Goal: Task Accomplishment & Management: Complete application form

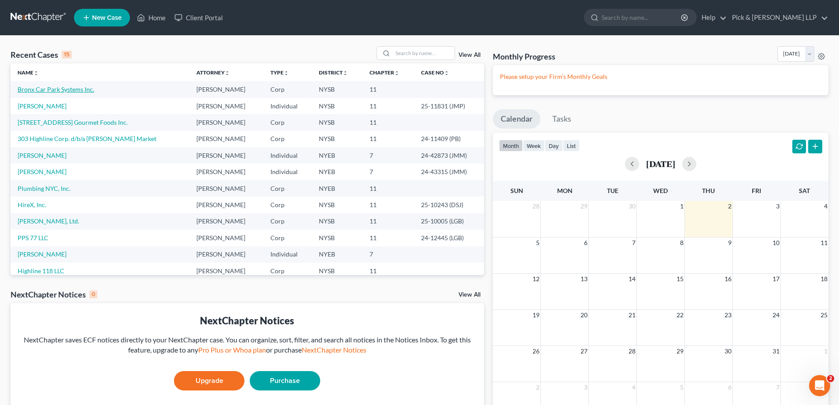
click at [69, 90] on link "Bronx Car Park Systems Inc." at bounding box center [56, 88] width 77 height 7
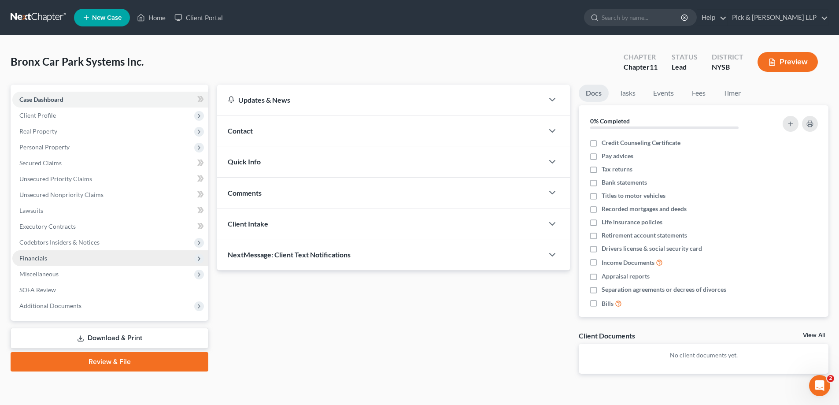
click at [70, 261] on span "Financials" at bounding box center [110, 258] width 196 height 16
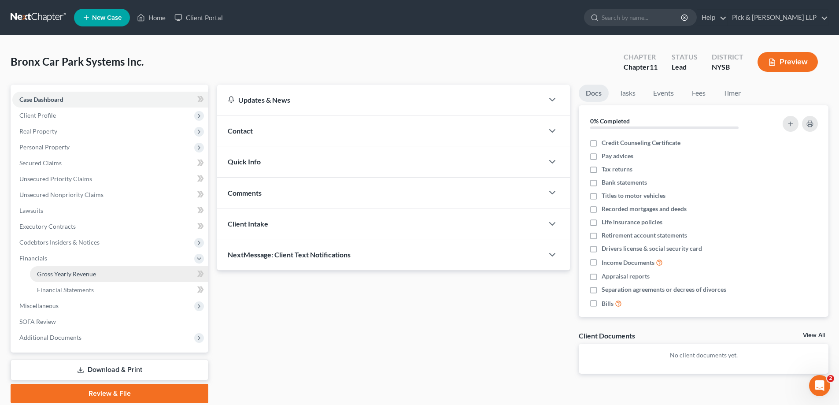
click at [68, 270] on span "Gross Yearly Revenue" at bounding box center [66, 273] width 59 height 7
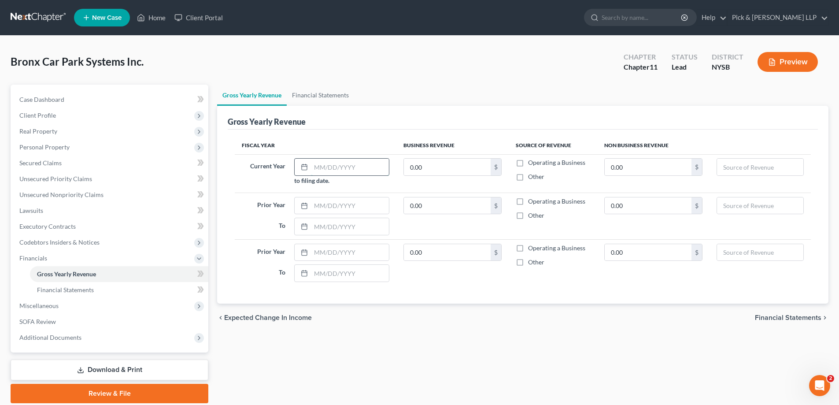
click at [322, 169] on input "text" at bounding box center [350, 167] width 78 height 17
type input "[DATE]"
type input "1.00"
click at [528, 164] on label "Operating a Business" at bounding box center [556, 162] width 57 height 9
click at [532, 164] on input "Operating a Business" at bounding box center [535, 161] width 6 height 6
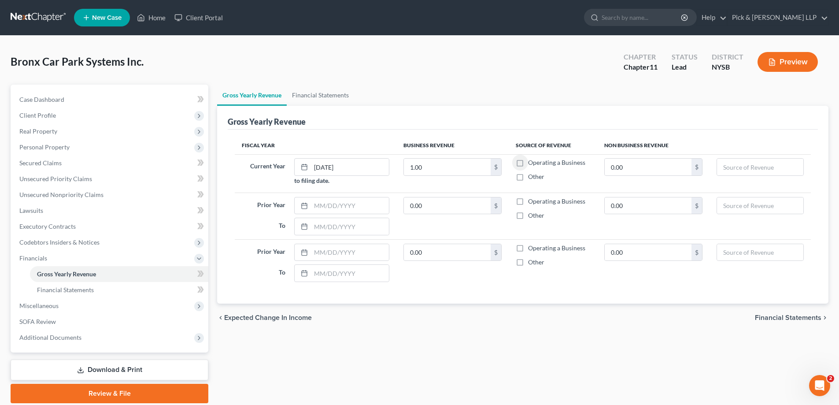
checkbox input "true"
click at [323, 205] on input "text" at bounding box center [350, 205] width 78 height 17
type input "[DATE]"
type input "1,731,482"
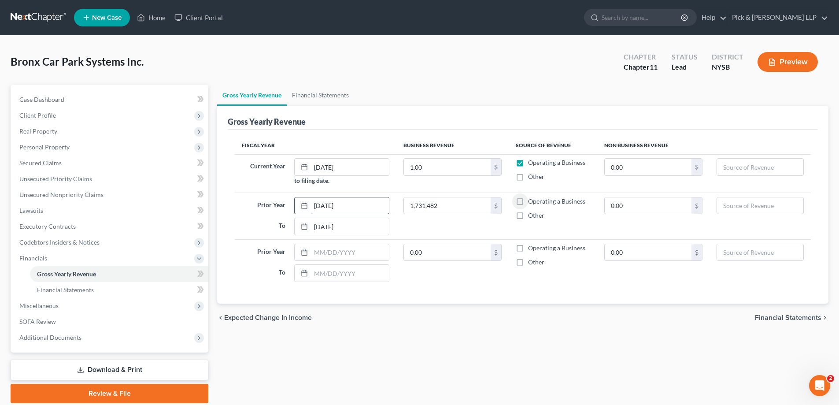
click at [532, 197] on input "Operating a Business" at bounding box center [535, 200] width 6 height 6
checkbox input "true"
type input "[DATE]"
type input "1,710,337"
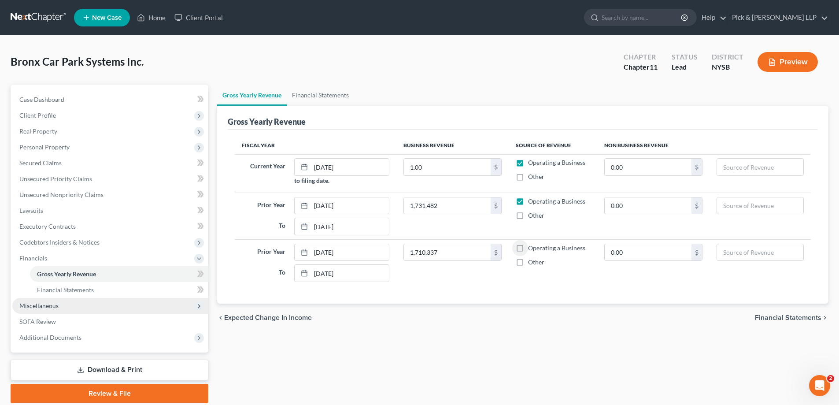
click at [104, 304] on span "Miscellaneous" at bounding box center [110, 306] width 196 height 16
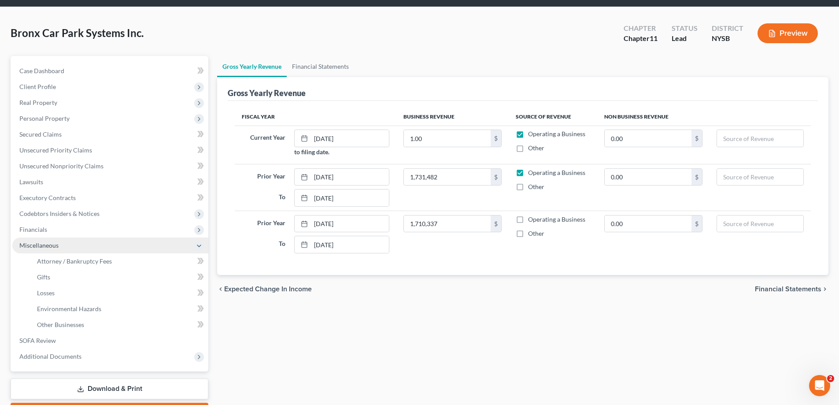
scroll to position [44, 0]
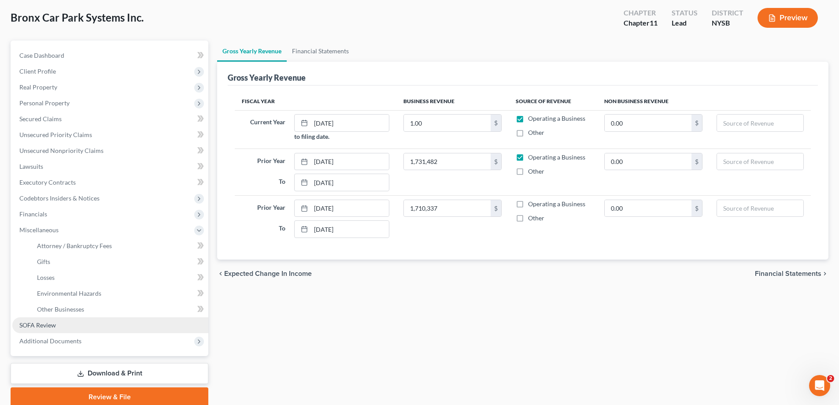
click at [102, 324] on link "SOFA Review" at bounding box center [110, 325] width 196 height 16
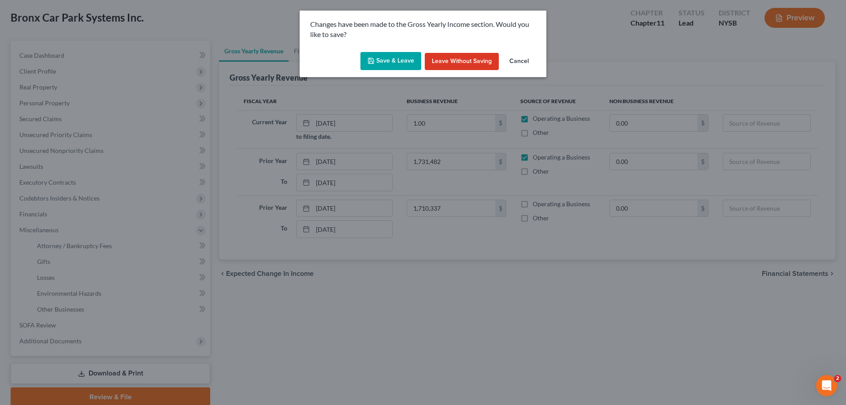
click at [408, 65] on button "Save & Leave" at bounding box center [390, 61] width 61 height 19
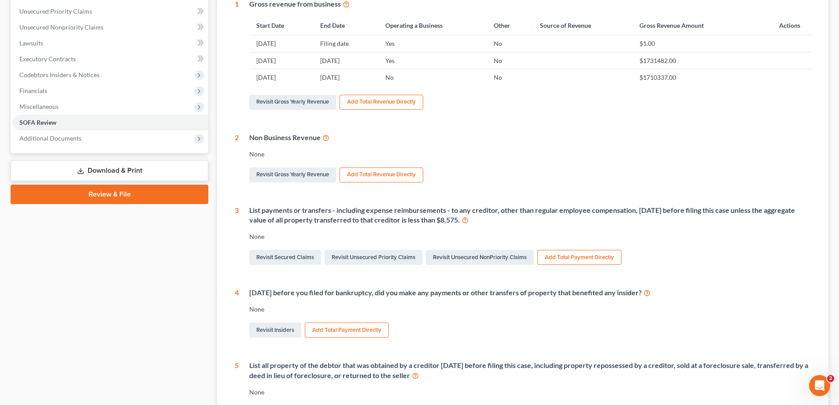
scroll to position [220, 0]
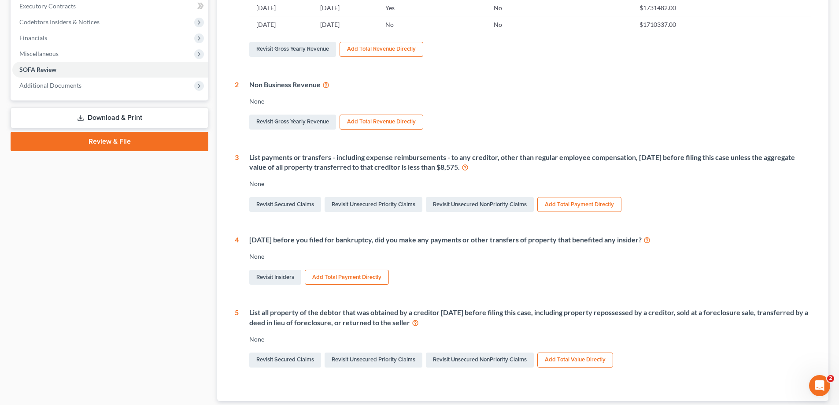
click at [592, 203] on button "Add Total Payment Directly" at bounding box center [580, 204] width 84 height 15
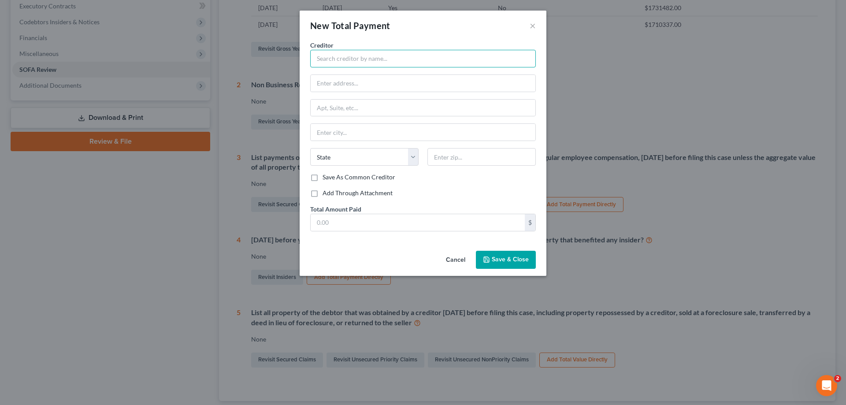
click at [409, 61] on input "text" at bounding box center [423, 59] width 226 height 18
type input "TO BE PROVIDED"
type input "1.00"
click at [528, 258] on button "Save & Close" at bounding box center [506, 260] width 60 height 19
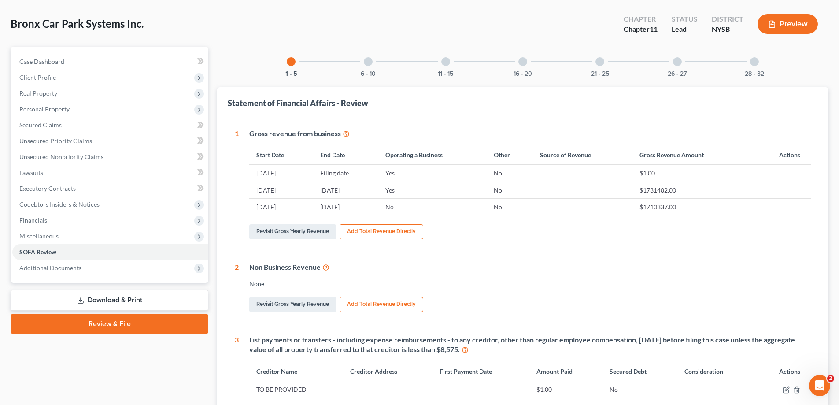
scroll to position [0, 0]
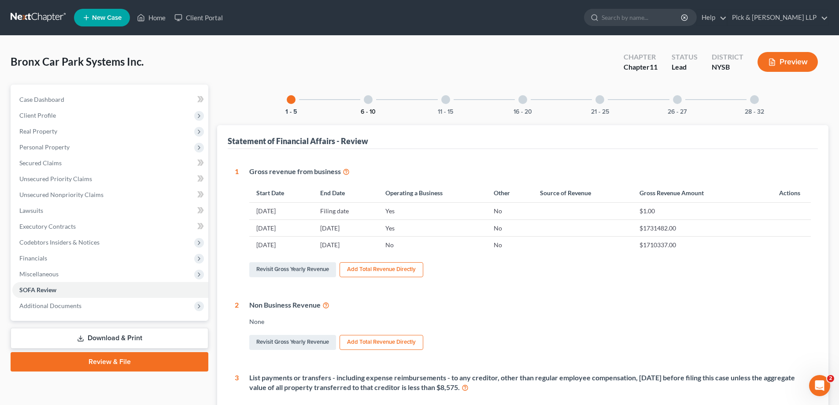
click at [366, 114] on button "6 - 10" at bounding box center [368, 112] width 15 height 6
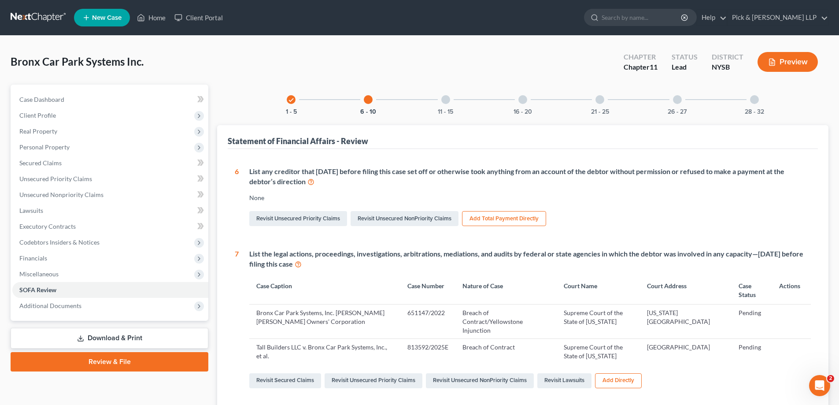
click at [446, 115] on div "check 1 - 5 6 - 10 11 - 15 16 - 20 21 - 25 26 - 27 28 - 32 Statement of Financi…" at bounding box center [523, 367] width 612 height 565
click at [447, 114] on button "11 - 15" at bounding box center [445, 112] width 15 height 6
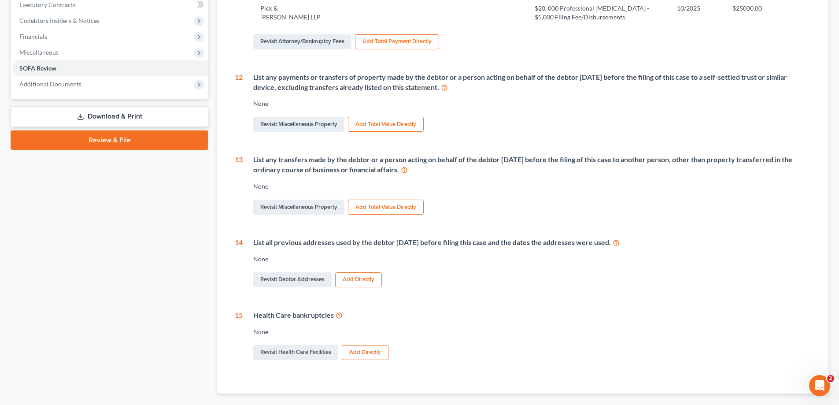
scroll to position [96, 0]
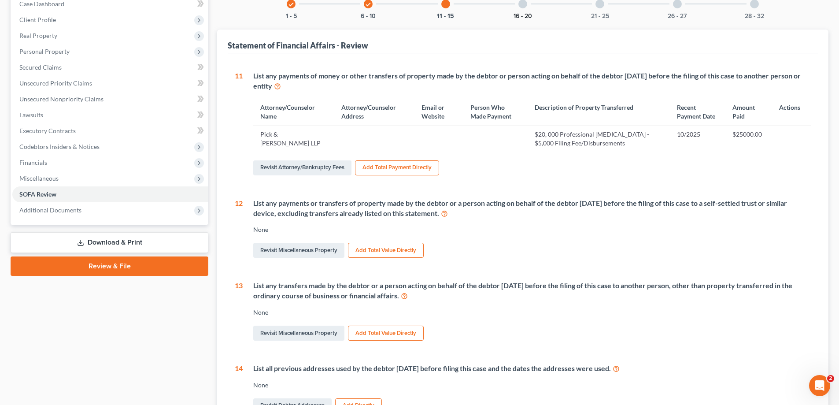
click at [530, 14] on button "16 - 20" at bounding box center [523, 16] width 19 height 6
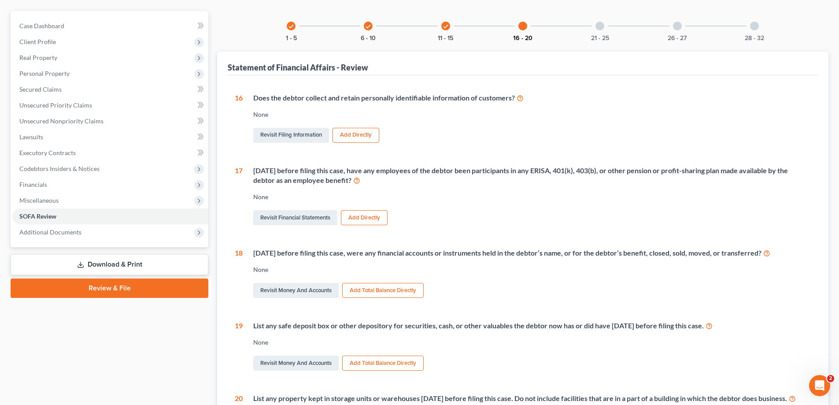
scroll to position [0, 0]
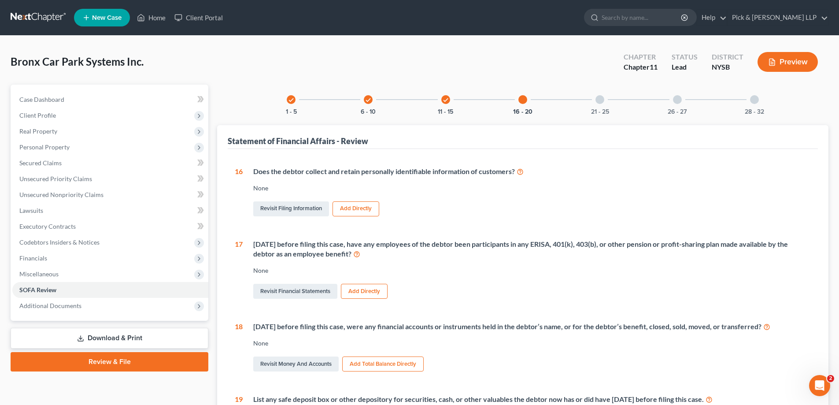
click at [601, 102] on div at bounding box center [600, 99] width 9 height 9
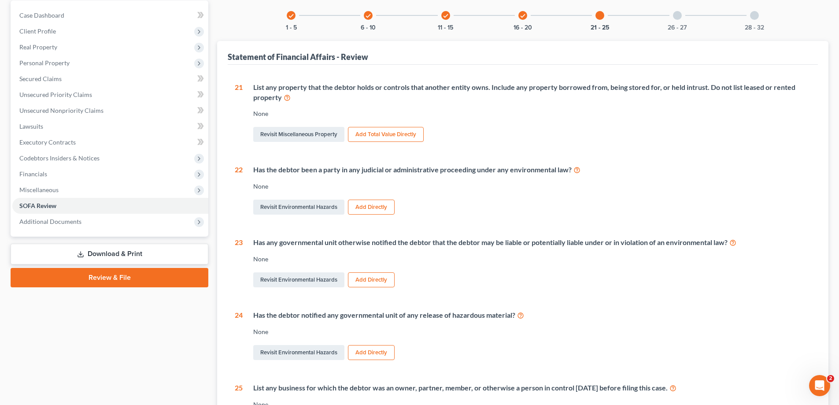
scroll to position [75, 0]
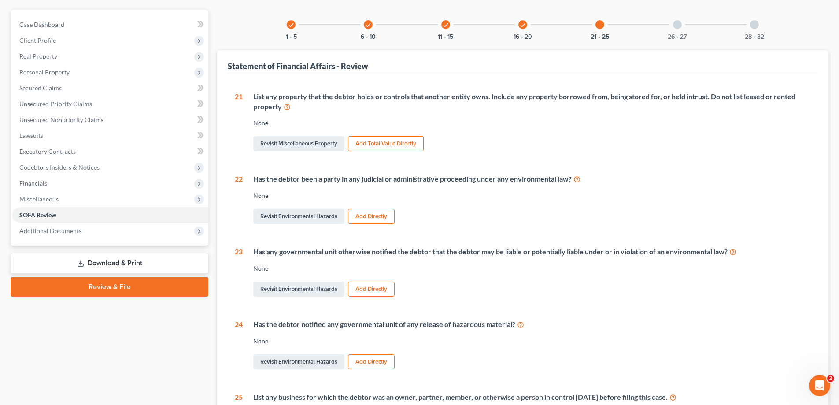
click at [678, 22] on div at bounding box center [677, 24] width 9 height 9
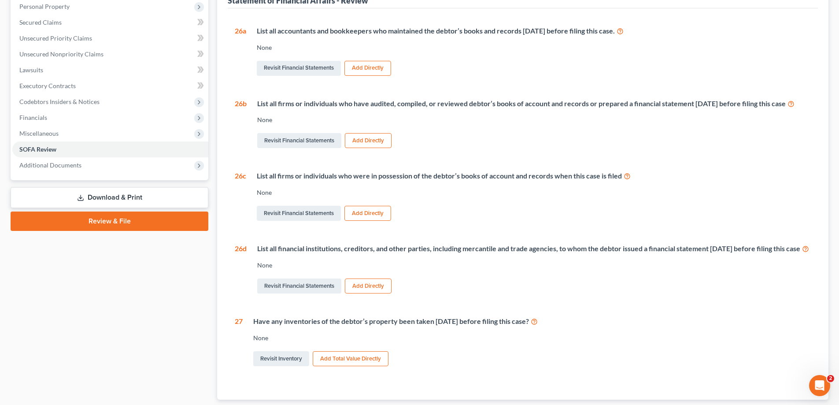
scroll to position [0, 0]
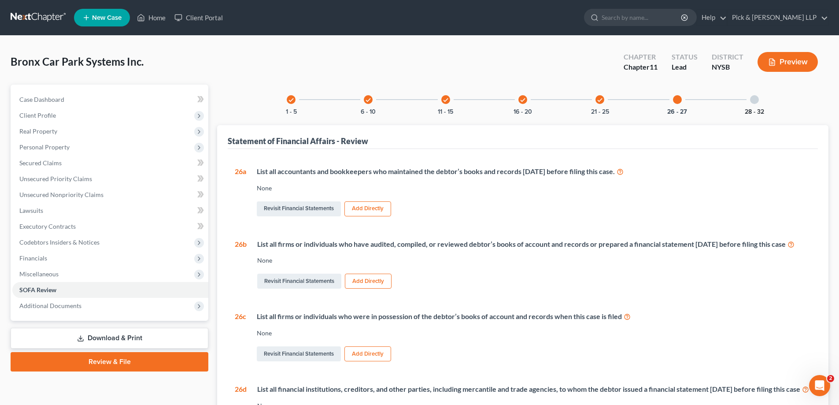
click at [760, 109] on button "28 - 32" at bounding box center [754, 112] width 19 height 6
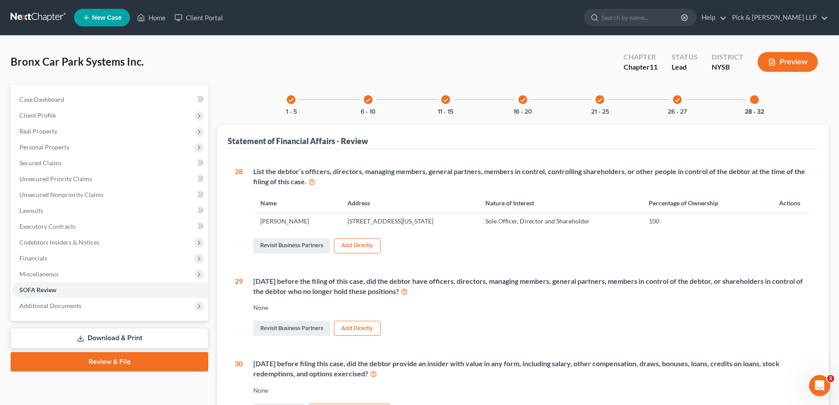
click at [102, 337] on link "Download & Print" at bounding box center [110, 338] width 198 height 21
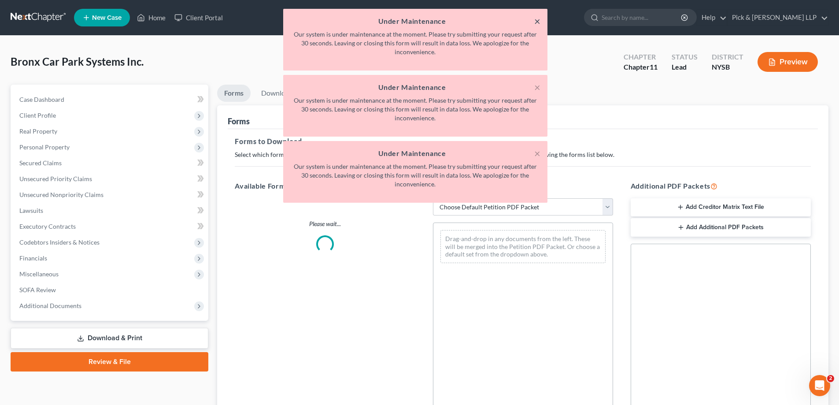
click at [535, 22] on button "×" at bounding box center [537, 21] width 6 height 11
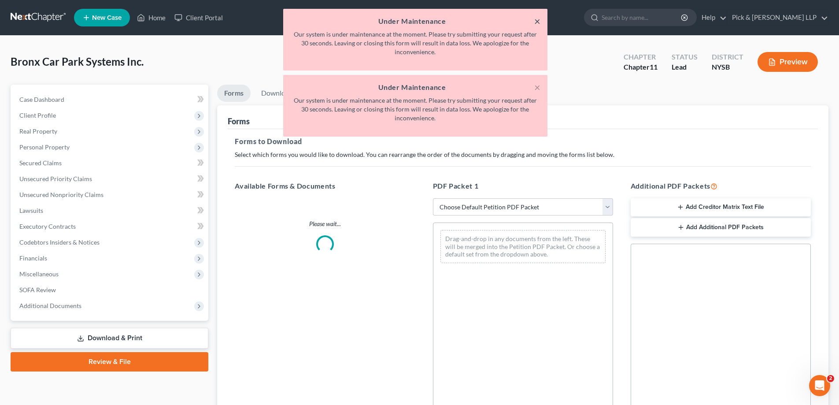
click at [535, 22] on button "×" at bounding box center [537, 21] width 6 height 11
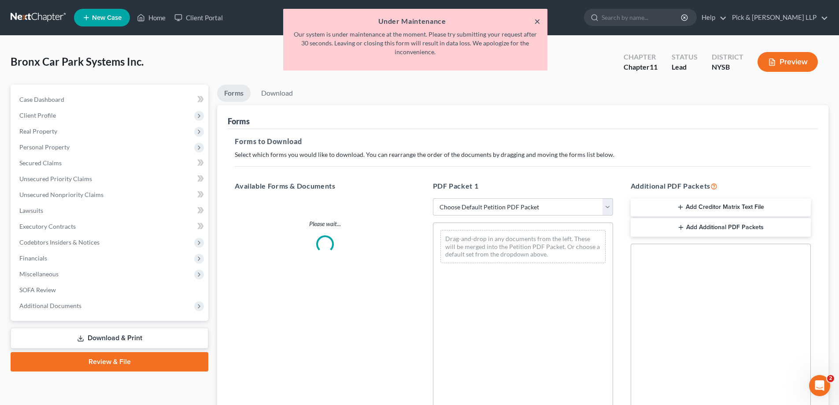
click at [535, 22] on button "×" at bounding box center [537, 21] width 6 height 11
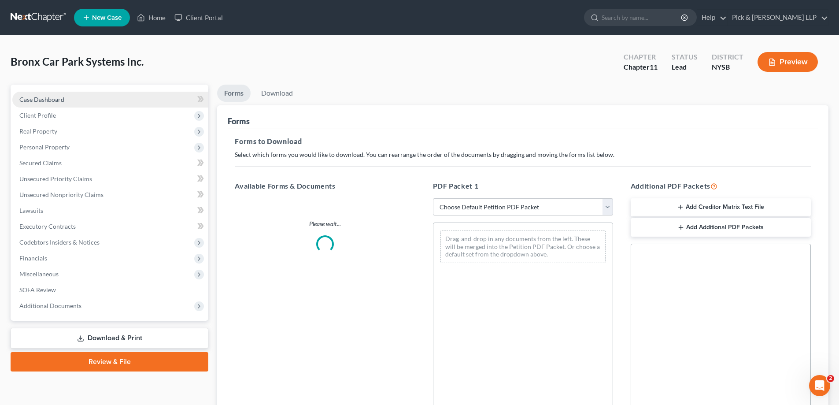
click at [45, 100] on span "Case Dashboard" at bounding box center [41, 99] width 45 height 7
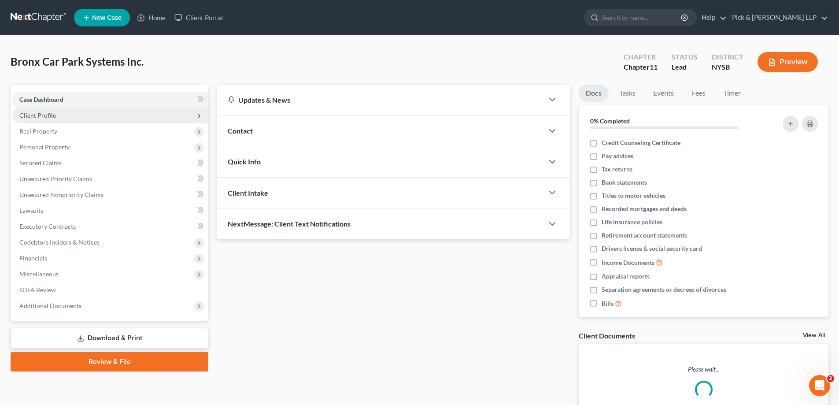
click at [46, 116] on span "Client Profile" at bounding box center [37, 114] width 37 height 7
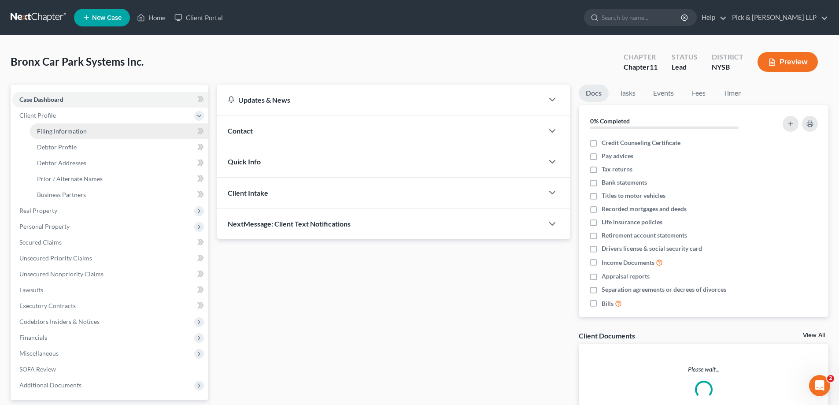
click at [44, 129] on span "Filing Information" at bounding box center [62, 130] width 50 height 7
select select "3"
select select "1"
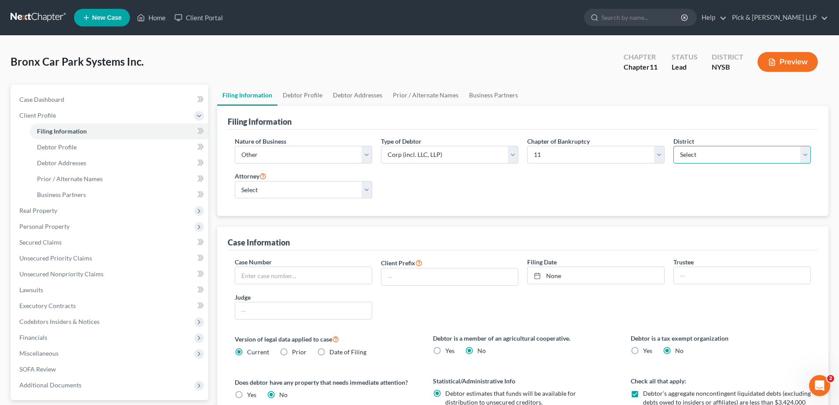
click at [809, 153] on select "Select" at bounding box center [742, 155] width 137 height 18
click at [803, 156] on select "Select" at bounding box center [742, 155] width 137 height 18
click at [804, 156] on select "Select" at bounding box center [742, 155] width 137 height 18
click at [801, 158] on select "Select" at bounding box center [742, 155] width 137 height 18
click at [638, 182] on div "Nature of Business Select Clearing Bank Commodity Broker Health Care Business O…" at bounding box center [522, 171] width 585 height 69
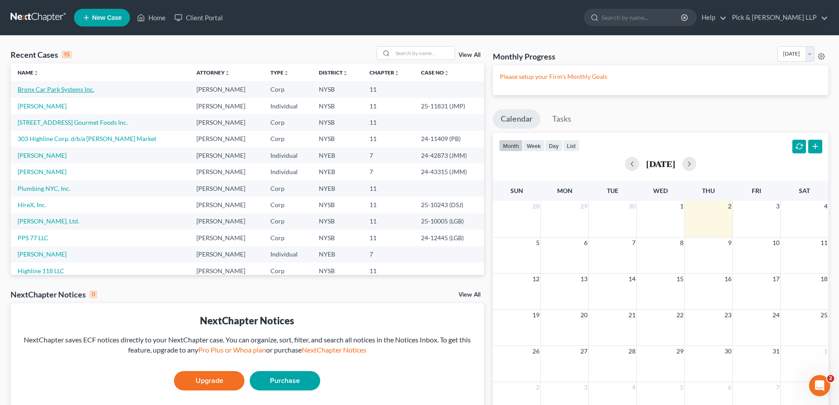
click at [63, 85] on link "Bronx Car Park Systems Inc." at bounding box center [56, 88] width 77 height 7
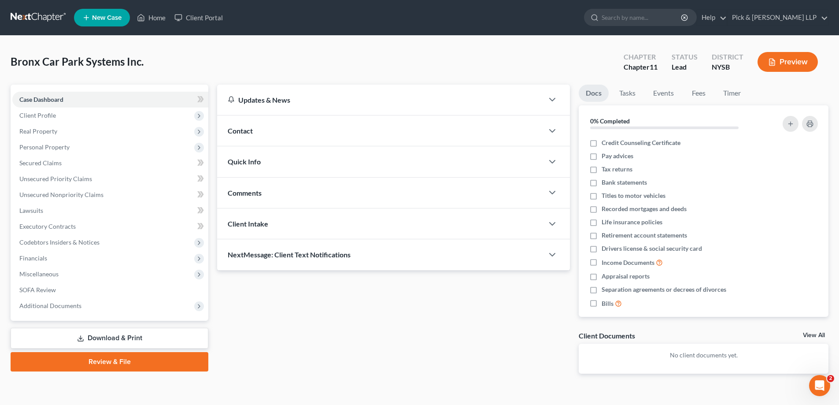
click at [136, 338] on link "Download & Print" at bounding box center [110, 338] width 198 height 21
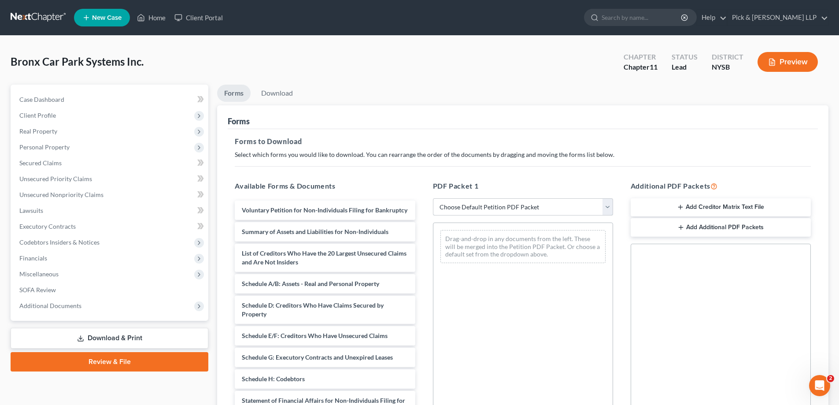
click at [549, 204] on select "Choose Default Petition PDF Packet Complete Bankruptcy Petition (all forms and …" at bounding box center [523, 207] width 180 height 18
select select "0"
click at [433, 198] on select "Choose Default Petition PDF Packet Complete Bankruptcy Petition (all forms and …" at bounding box center [523, 207] width 180 height 18
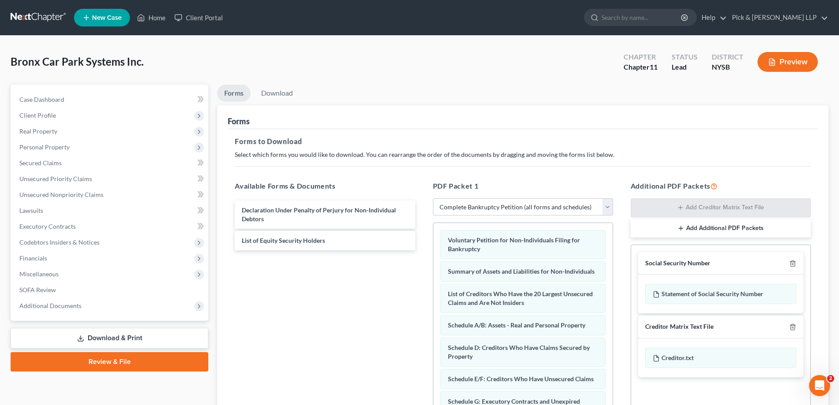
click at [790, 260] on div at bounding box center [791, 263] width 11 height 8
click at [792, 265] on icon "button" at bounding box center [793, 263] width 7 height 7
click at [791, 263] on icon "button" at bounding box center [793, 263] width 4 height 6
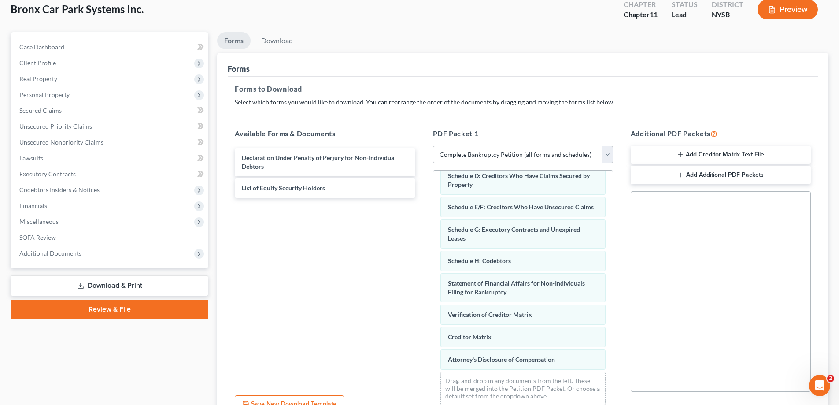
scroll to position [139, 0]
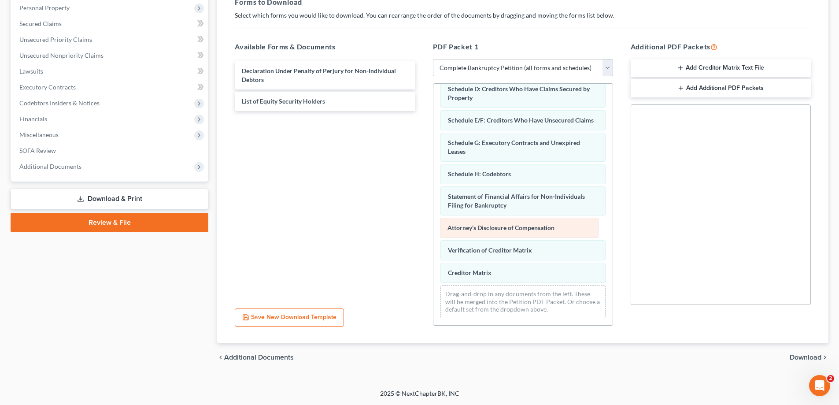
drag, startPoint x: 493, startPoint y: 274, endPoint x: 493, endPoint y: 230, distance: 44.5
click at [493, 230] on div "Attorney's Disclosure of Compensation Voluntary Petition for Non-Individuals Fi…" at bounding box center [523, 144] width 179 height 361
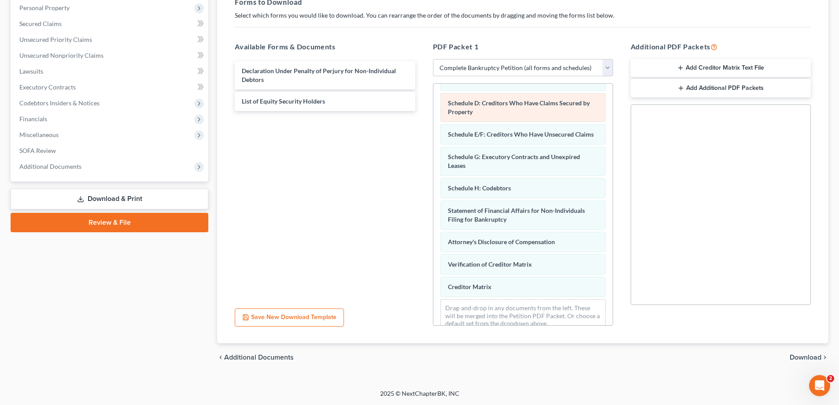
scroll to position [132, 0]
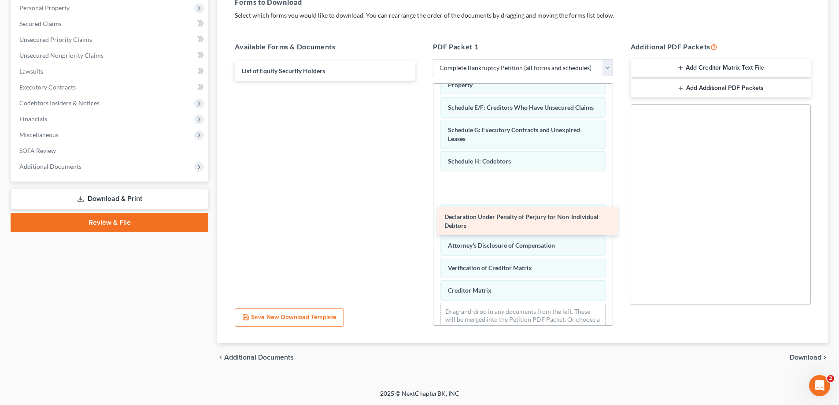
drag, startPoint x: 338, startPoint y: 74, endPoint x: 541, endPoint y: 219, distance: 249.7
click at [422, 81] on div "Declaration Under Penalty of Perjury for Non-Individual Debtors Declaration Und…" at bounding box center [325, 70] width 194 height 19
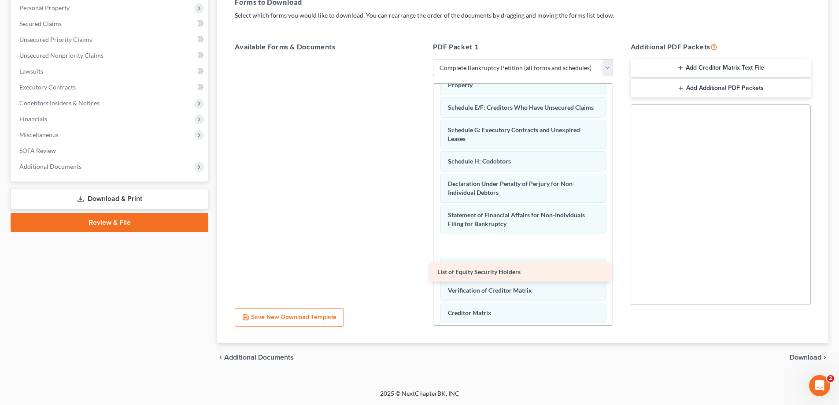
drag, startPoint x: 316, startPoint y: 71, endPoint x: 512, endPoint y: 272, distance: 280.4
click at [422, 59] on div "List of Equity Security Holders List of Equity Security Holders" at bounding box center [325, 59] width 194 height 0
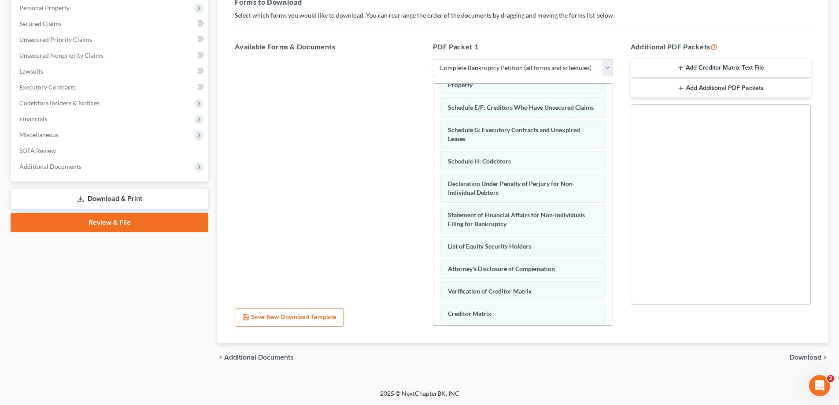
click at [791, 357] on span "Download" at bounding box center [806, 357] width 32 height 7
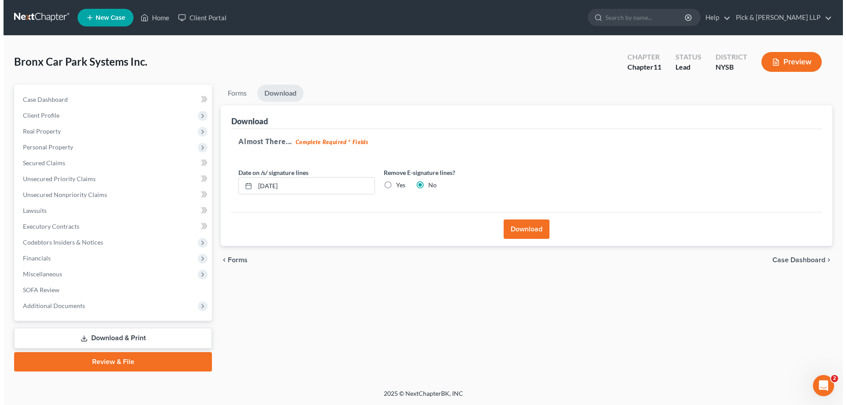
scroll to position [0, 0]
click at [527, 228] on button "Download" at bounding box center [527, 228] width 46 height 19
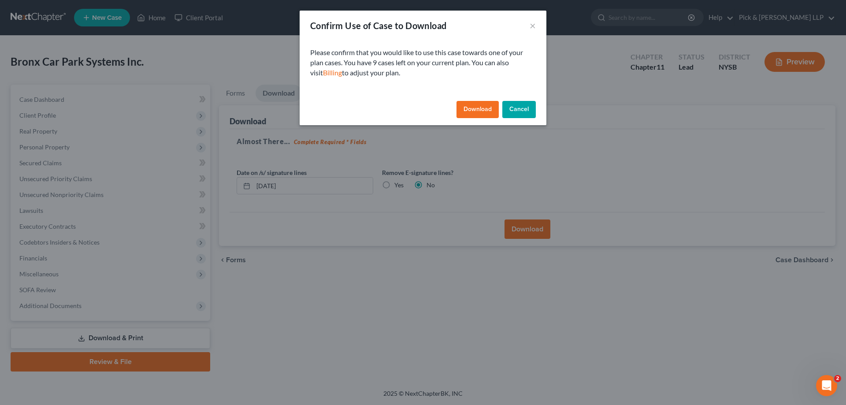
click at [475, 108] on button "Download" at bounding box center [477, 110] width 42 height 18
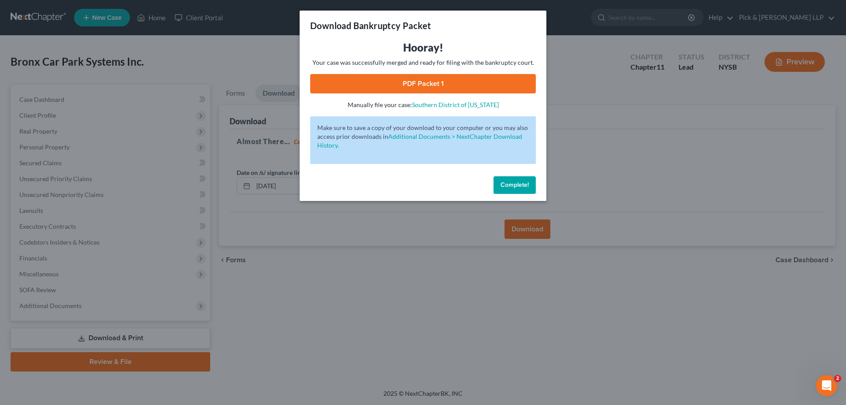
click at [449, 87] on link "PDF Packet 1" at bounding box center [423, 83] width 226 height 19
